Goal: Obtain resource: Download file/media

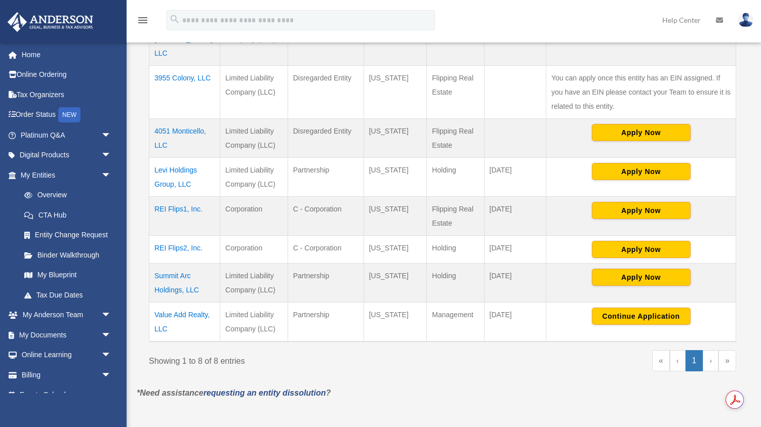
scroll to position [176, 0]
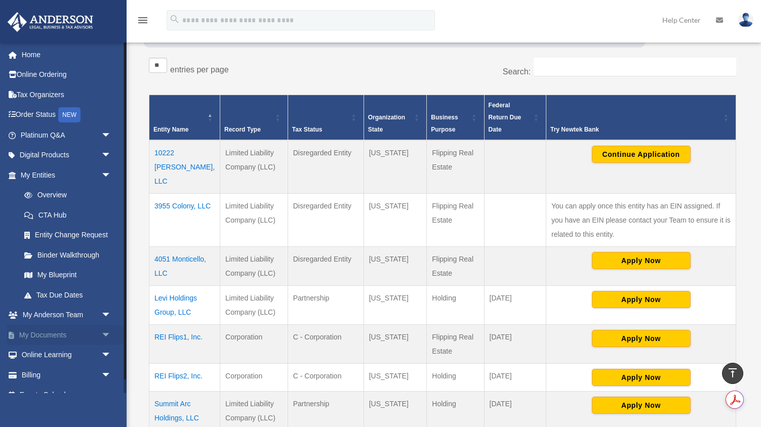
click at [38, 331] on link "My Documents arrow_drop_down" at bounding box center [66, 335] width 119 height 20
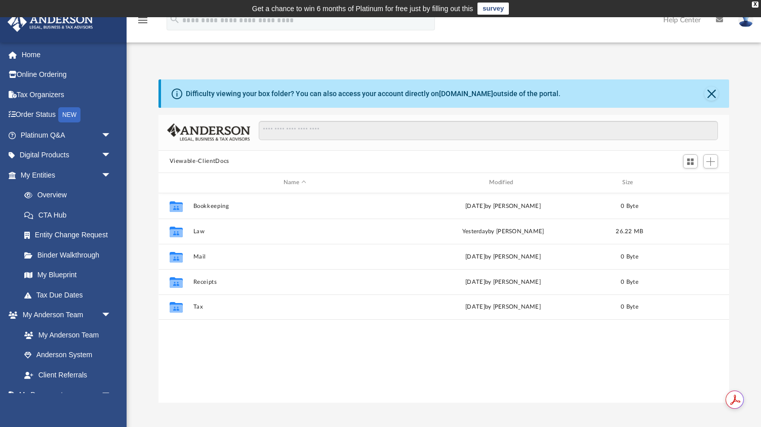
scroll to position [230, 571]
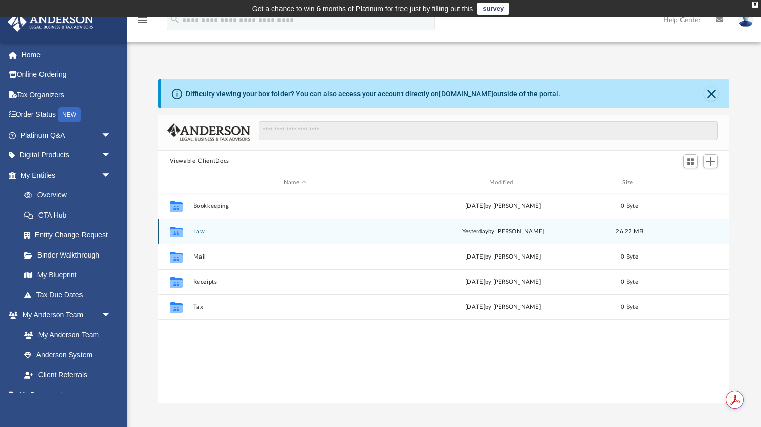
click at [202, 228] on button "Law" at bounding box center [294, 231] width 203 height 7
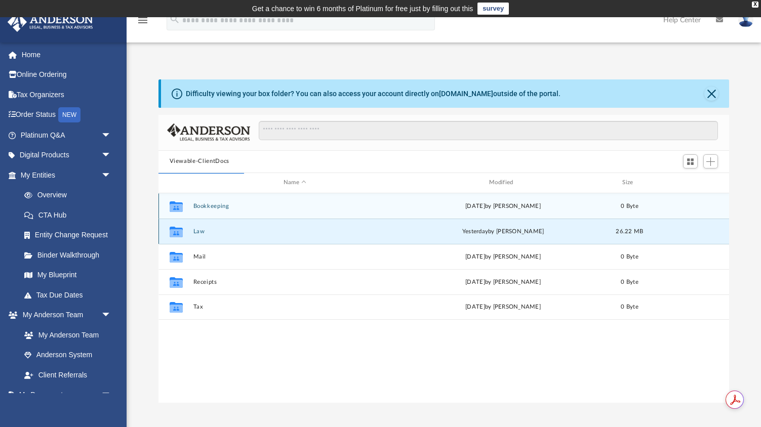
click at [198, 234] on div "Collaborated Folder Law [DATE] by [PERSON_NAME] 26.22 MB" at bounding box center [443, 231] width 571 height 25
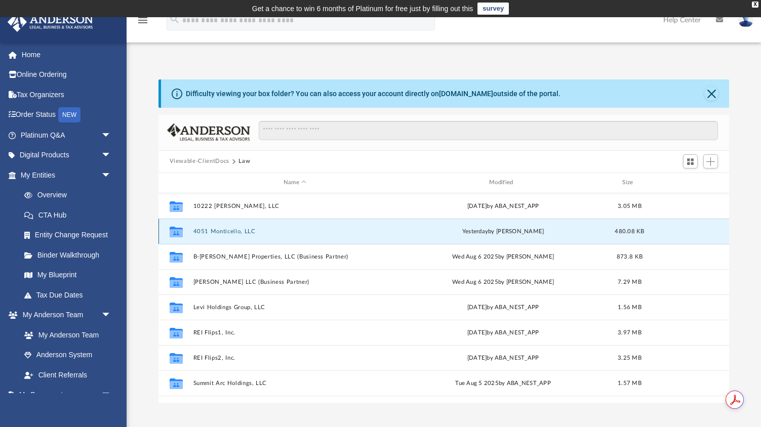
click at [206, 229] on button "4051 Monticello, LLC" at bounding box center [294, 231] width 203 height 7
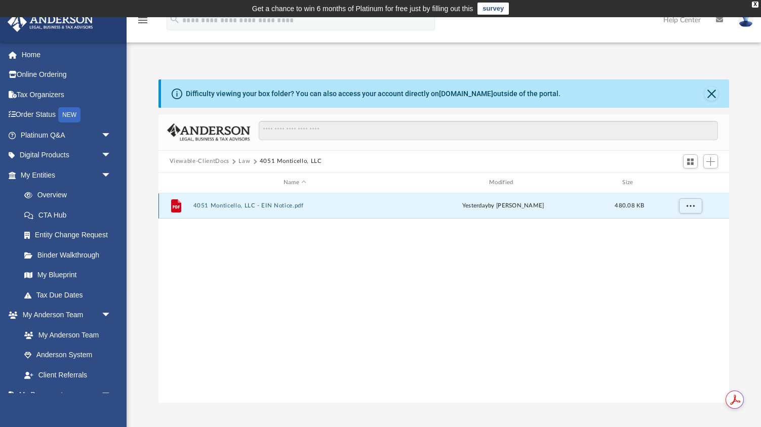
click at [223, 204] on button "4051 Monticello, LLC - EIN Notice.pdf" at bounding box center [294, 205] width 203 height 7
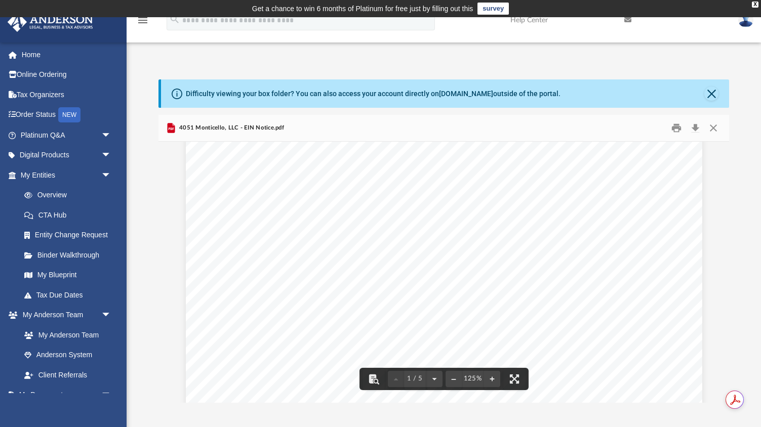
scroll to position [0, 0]
click at [143, 191] on div "Difficulty viewing your box folder? You can also access your account directly o…" at bounding box center [444, 240] width 634 height 323
